Goal: Task Accomplishment & Management: Use online tool/utility

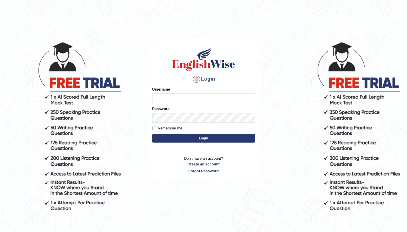
click at [194, 99] on input "Username" at bounding box center [203, 98] width 103 height 10
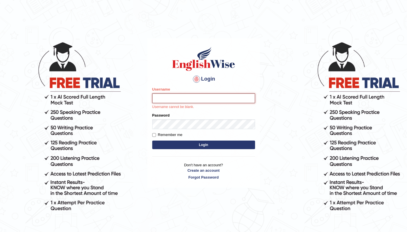
click at [186, 100] on input "Username" at bounding box center [203, 98] width 103 height 10
type input "aliahmad_parramatta"
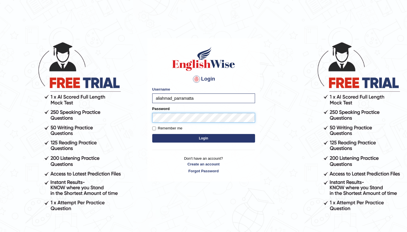
click at [152, 134] on button "Login" at bounding box center [203, 138] width 103 height 9
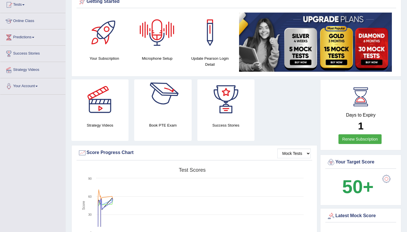
scroll to position [54, 0]
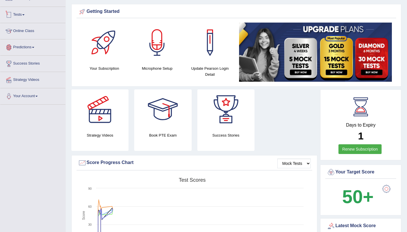
click at [28, 13] on link "Tests" at bounding box center [32, 14] width 65 height 14
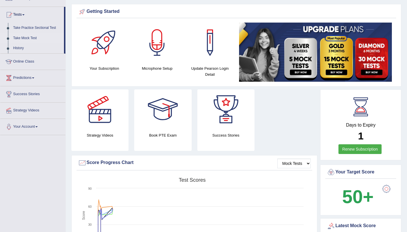
click at [29, 37] on link "Take Mock Test" at bounding box center [37, 38] width 53 height 10
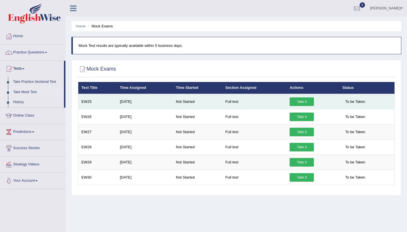
click at [295, 102] on link "Take it" at bounding box center [302, 101] width 24 height 9
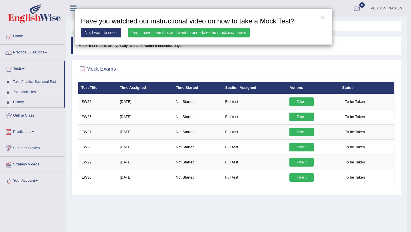
click at [229, 35] on link "Yes, I have seen that and want to undertake the mock exam now" at bounding box center [189, 33] width 122 height 10
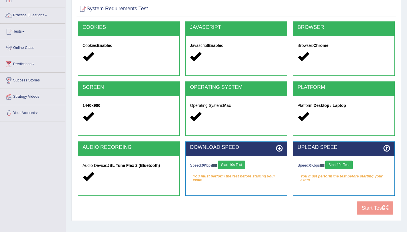
scroll to position [68, 0]
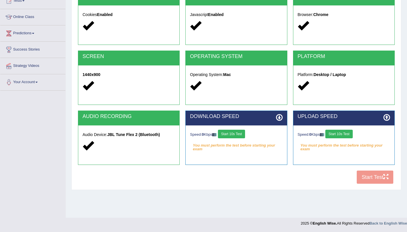
click at [242, 136] on button "Start 10s Test" at bounding box center [231, 134] width 27 height 9
click at [340, 137] on button "Start 10s Test" at bounding box center [338, 134] width 27 height 9
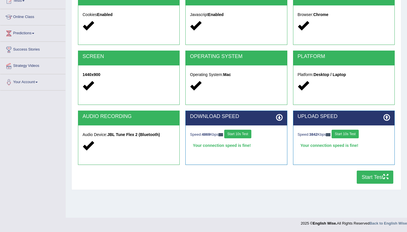
click at [364, 177] on button "Start Test" at bounding box center [375, 177] width 37 height 13
